Goal: Task Accomplishment & Management: Use online tool/utility

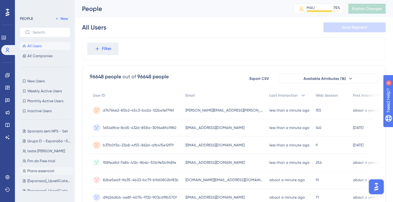
click at [47, 170] on span "Plano essencial" at bounding box center [40, 170] width 27 height 5
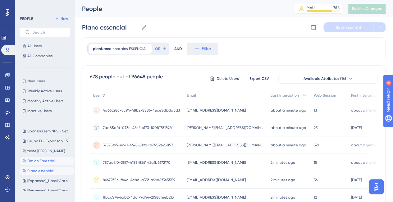
click at [39, 159] on span "Fim do Free trial" at bounding box center [41, 160] width 28 height 5
type input "Fim do Free trial"
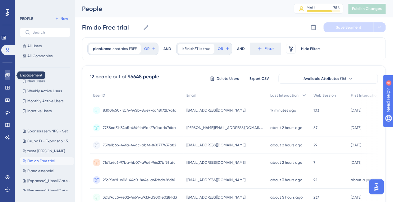
click at [9, 75] on icon at bounding box center [7, 75] width 4 height 4
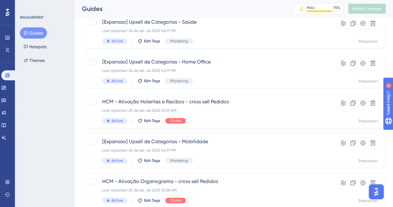
scroll to position [140, 0]
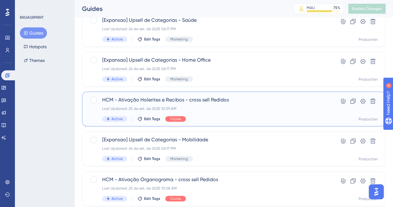
click at [196, 100] on span "HCM - Ativação Holerites e Recibos - cross sell Pedidos" at bounding box center [208, 99] width 213 height 7
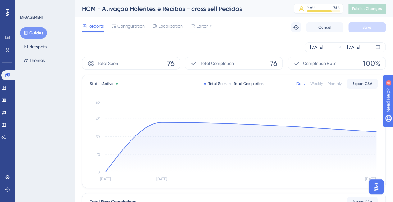
click at [29, 30] on button "Guides" at bounding box center [33, 32] width 27 height 11
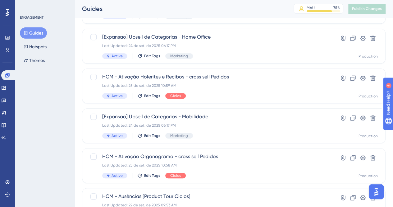
scroll to position [195, 0]
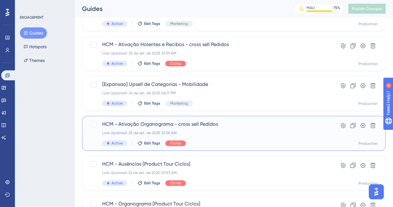
click at [157, 125] on span "HCM - Ativação Organograma - cross sell Pedidos" at bounding box center [208, 123] width 213 height 7
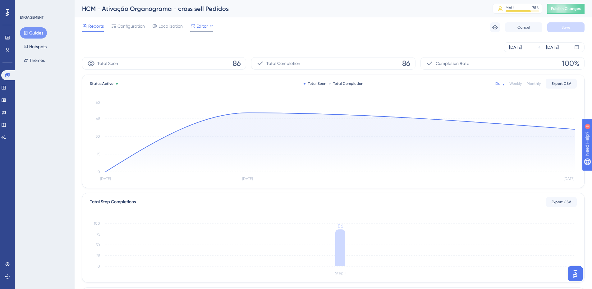
click at [199, 25] on span "Editor" at bounding box center [201, 25] width 11 height 7
click at [210, 27] on icon at bounding box center [211, 26] width 3 height 3
click at [127, 29] on span "Configuration" at bounding box center [130, 25] width 27 height 7
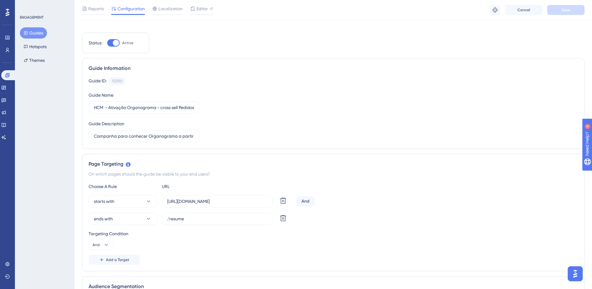
scroll to position [62, 0]
